Goal: Task Accomplishment & Management: Manage account settings

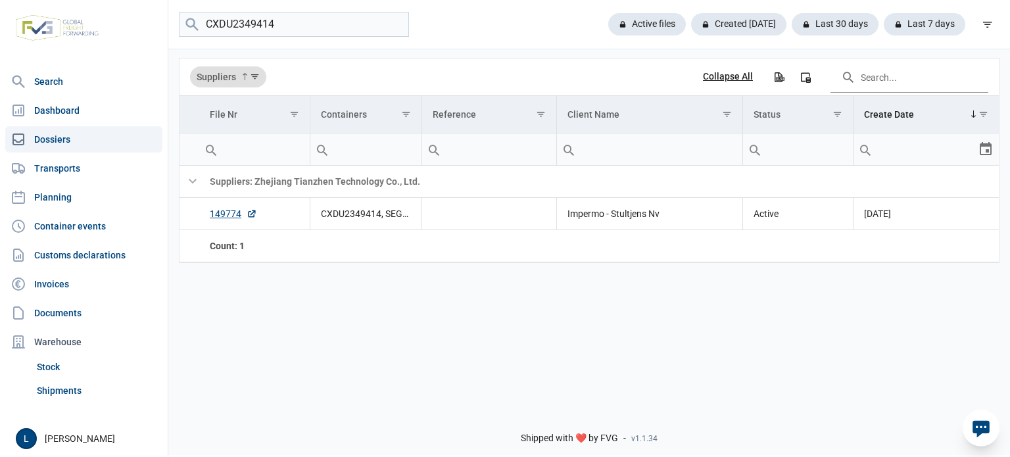
click at [258, 23] on input "CXDU2349414" at bounding box center [294, 25] width 230 height 26
type input "vitra"
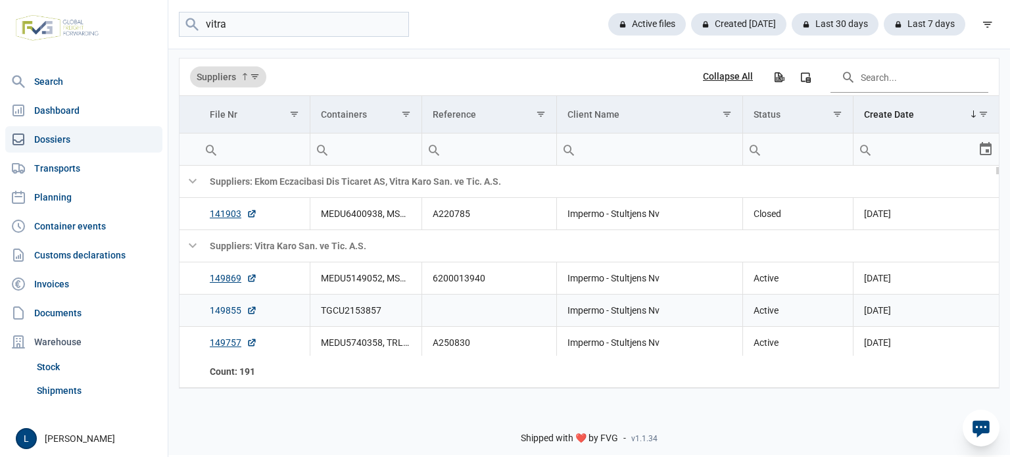
click at [221, 313] on link "149855" at bounding box center [233, 310] width 47 height 13
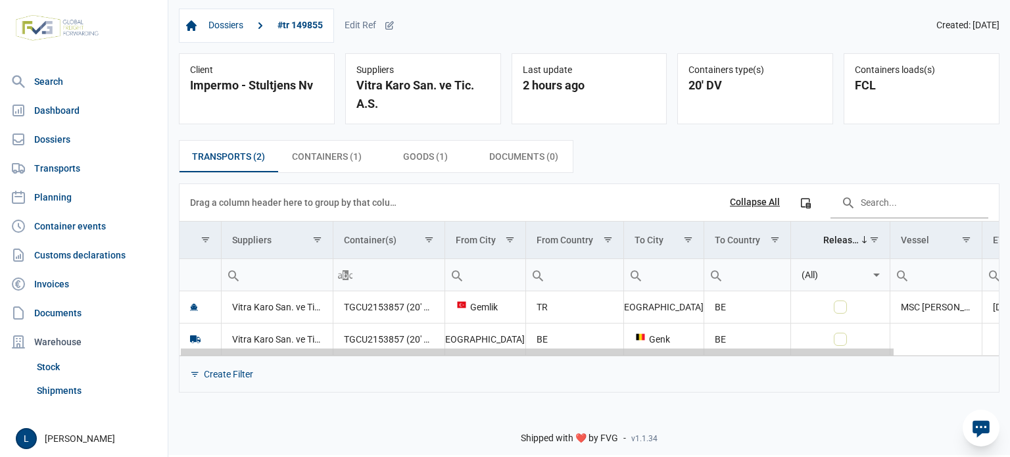
scroll to position [0, 118]
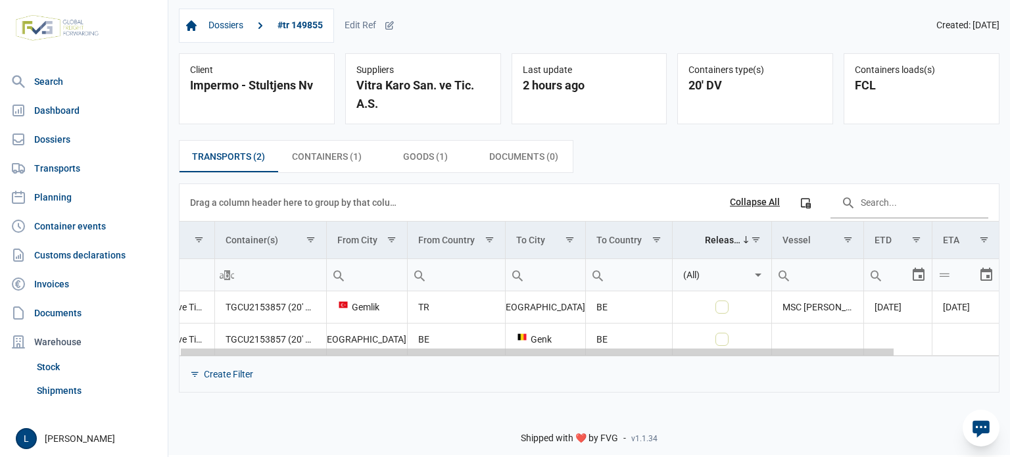
click at [1009, 325] on body "For evaluation purposes only. Redistribution prohibited. Please register an exi…" at bounding box center [505, 205] width 1010 height 457
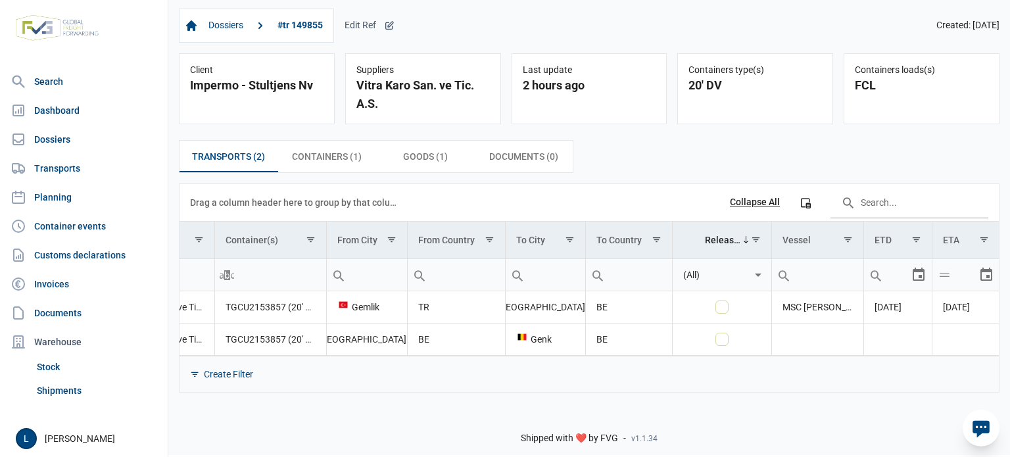
click at [389, 29] on icon at bounding box center [389, 25] width 7 height 7
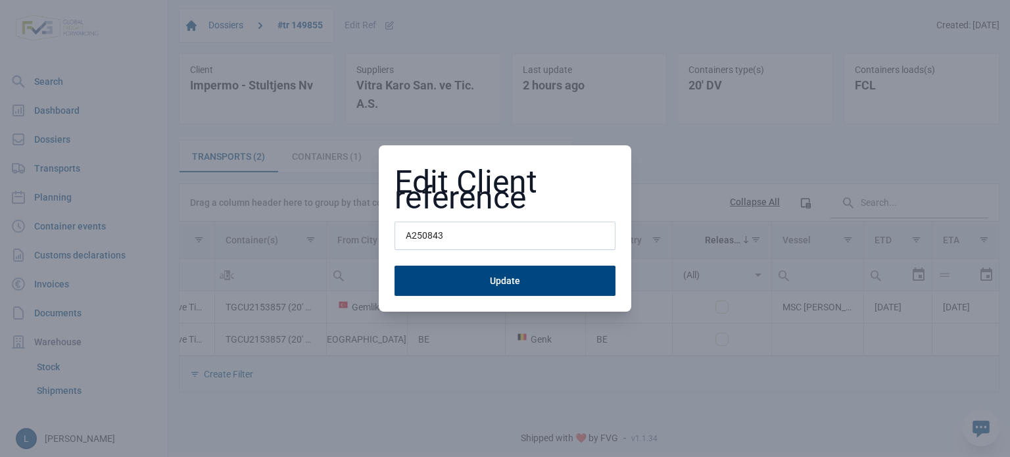
type input "A250843"
click at [395, 266] on button "Update" at bounding box center [505, 281] width 221 height 30
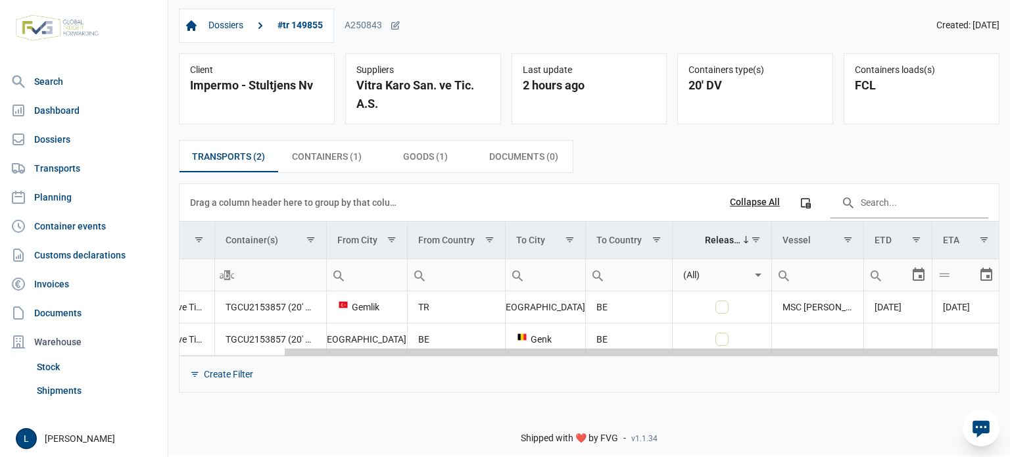
drag, startPoint x: 437, startPoint y: 354, endPoint x: 672, endPoint y: 356, distance: 235.4
click at [672, 356] on body "For evaluation purposes only. Redistribution prohibited. Please register an exi…" at bounding box center [505, 205] width 1010 height 457
